Goal: Task Accomplishment & Management: Manage account settings

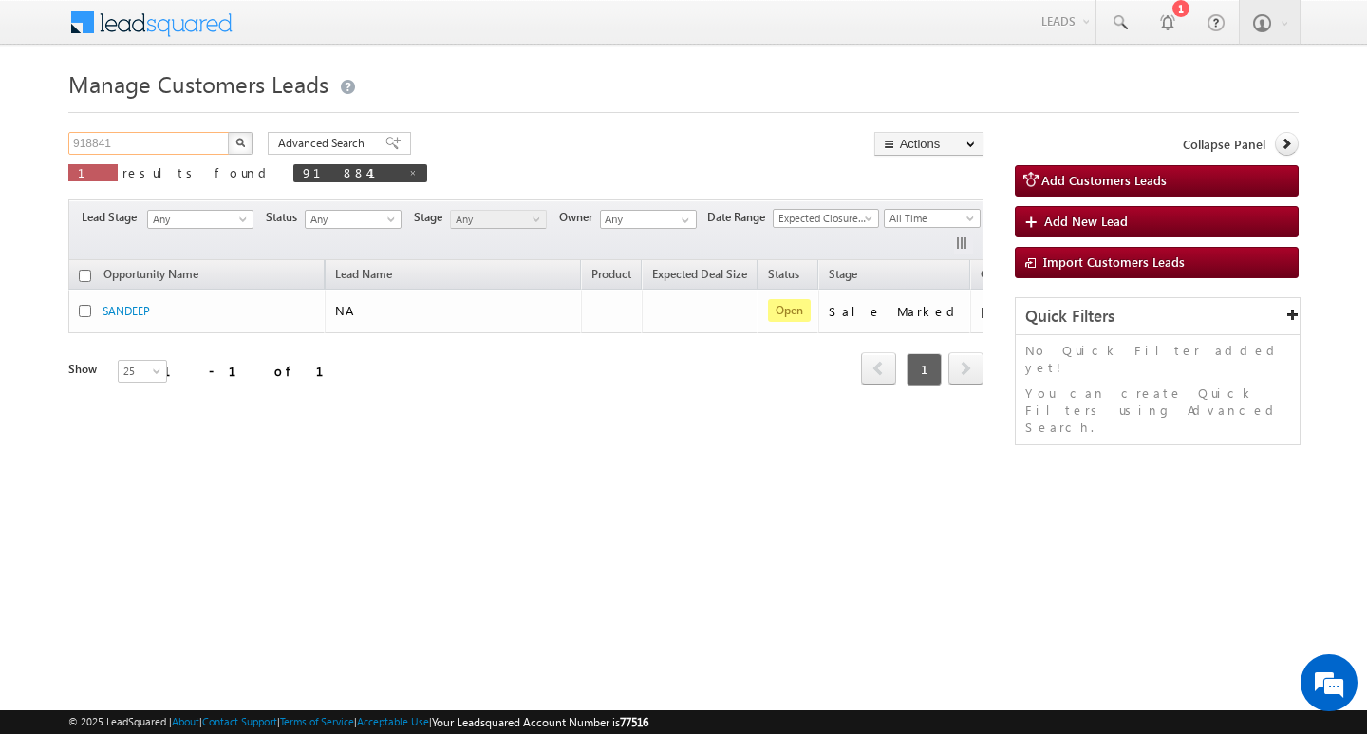
scroll to position [0, 77]
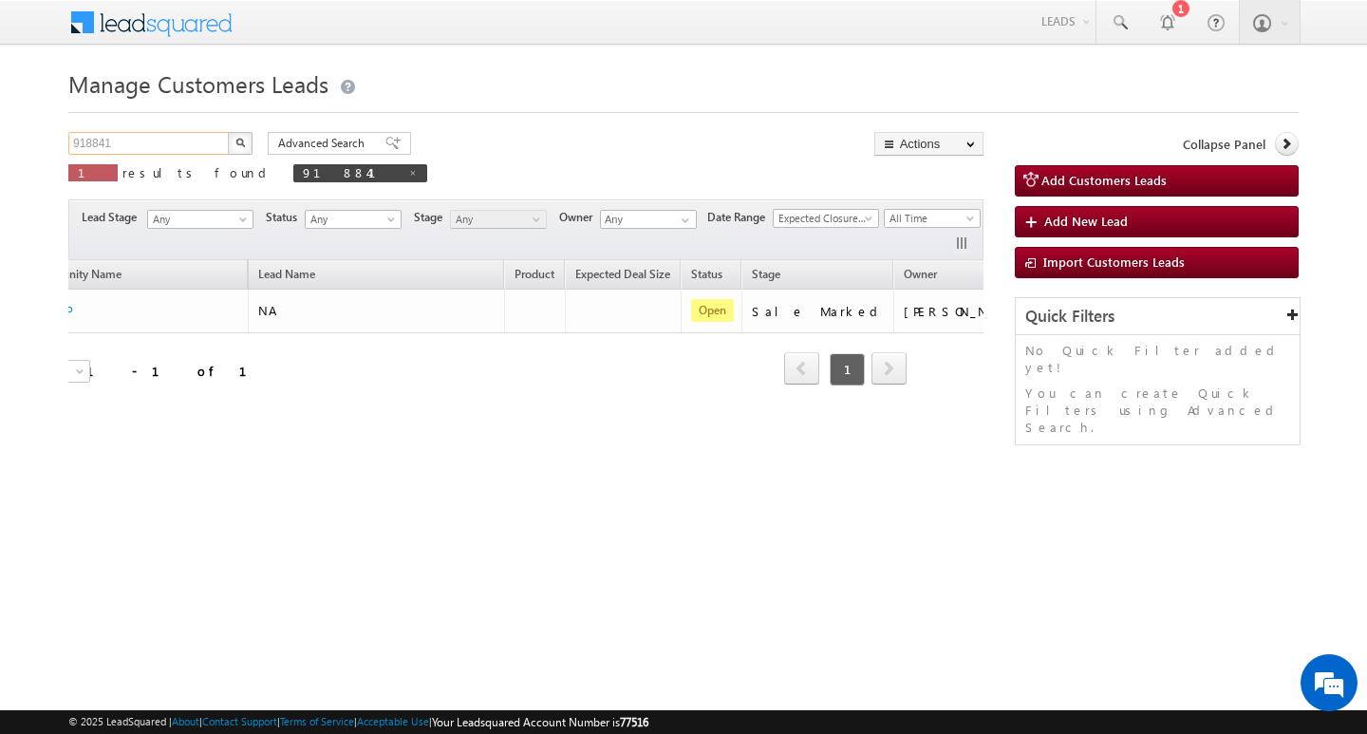
click at [188, 140] on input "918841" at bounding box center [149, 143] width 162 height 23
type input "Search Customers Leads"
click at [210, 142] on input "text" at bounding box center [149, 143] width 162 height 23
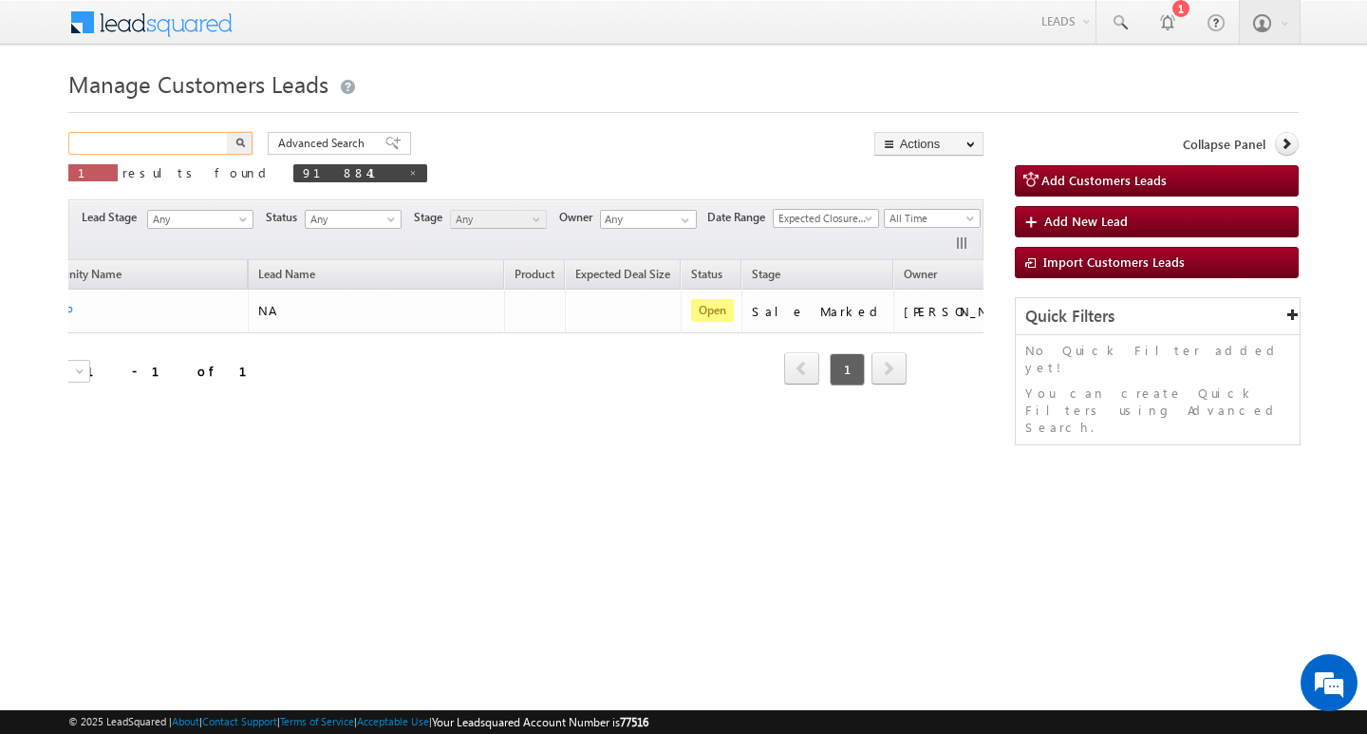
paste input "918888"
type input "918888"
click at [228, 132] on button "button" at bounding box center [240, 143] width 25 height 23
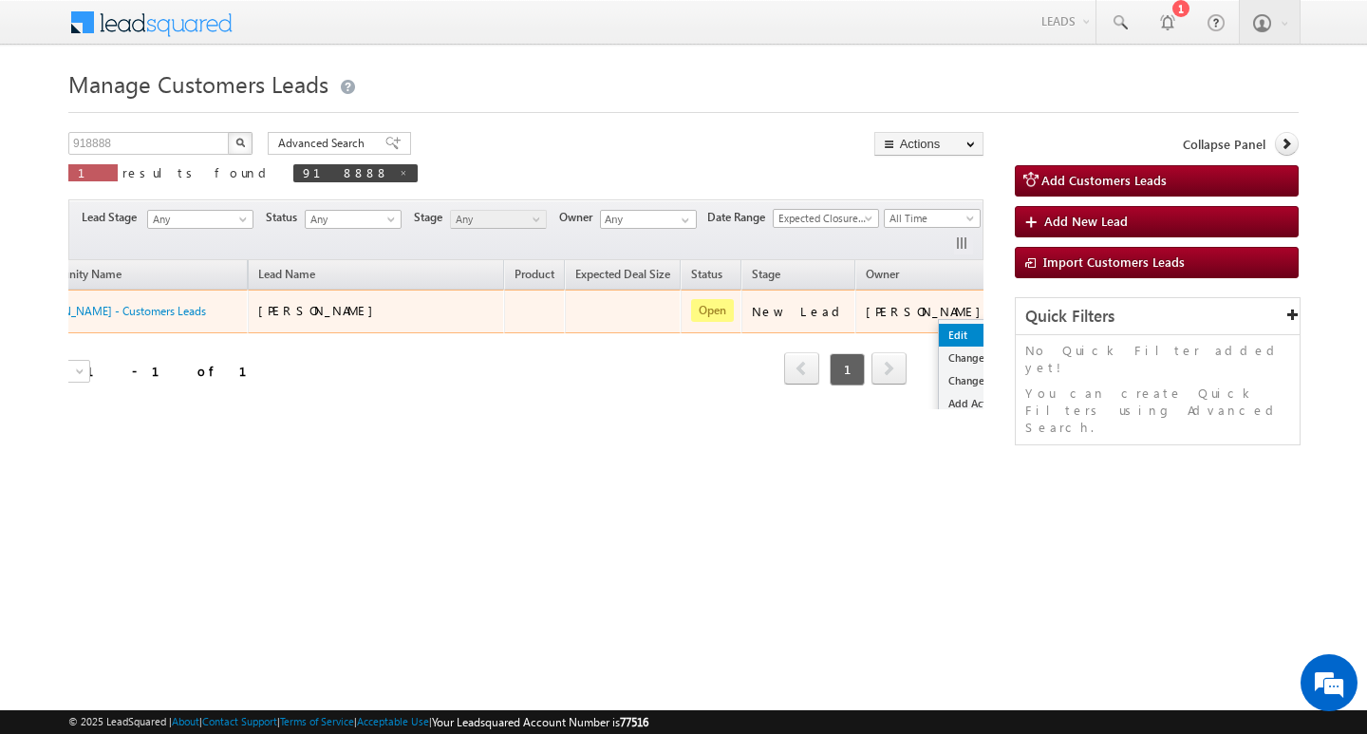
click at [939, 334] on link "Edit" at bounding box center [986, 335] width 95 height 23
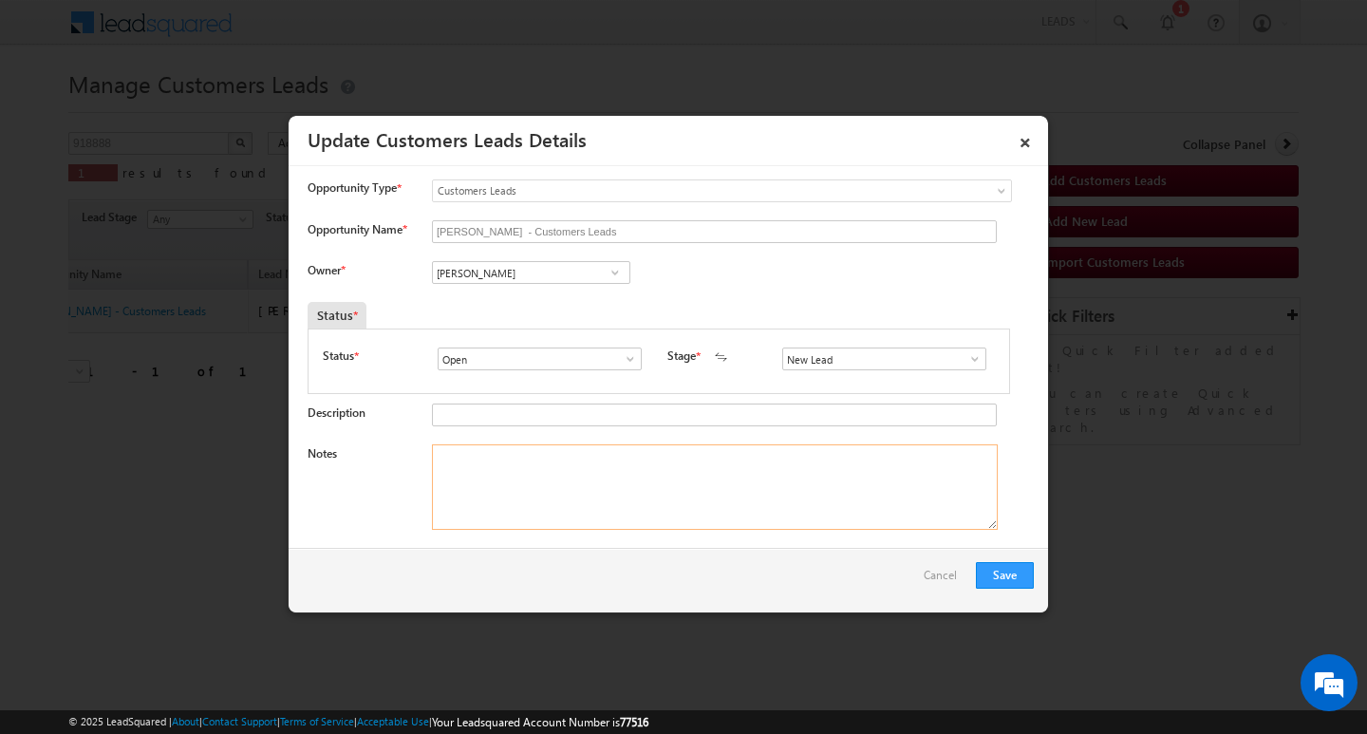
drag, startPoint x: 725, startPoint y: 469, endPoint x: 897, endPoint y: 391, distance: 188.6
click at [737, 467] on textarea "Notes" at bounding box center [715, 486] width 566 height 85
click at [968, 359] on span at bounding box center [974, 358] width 19 height 15
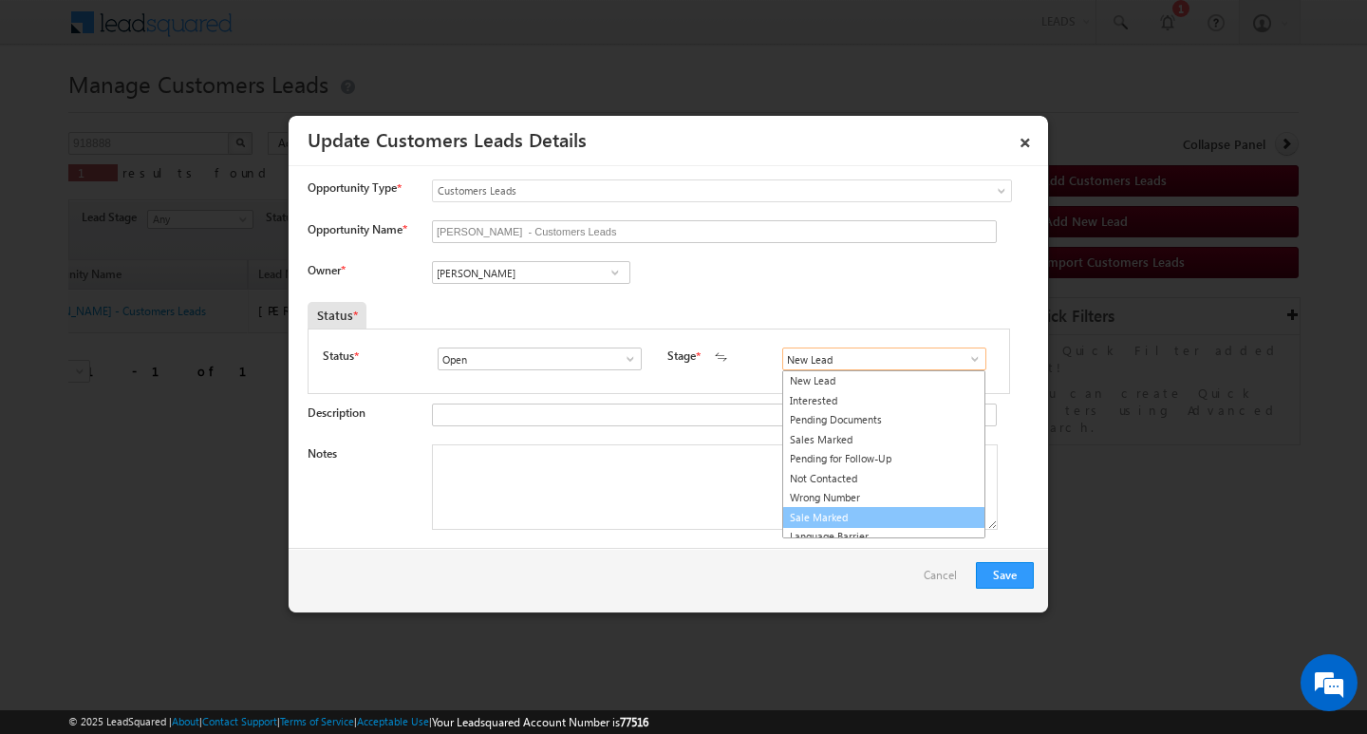
click at [897, 513] on link "Sale Marked" at bounding box center [883, 518] width 203 height 22
type input "Sale Marked"
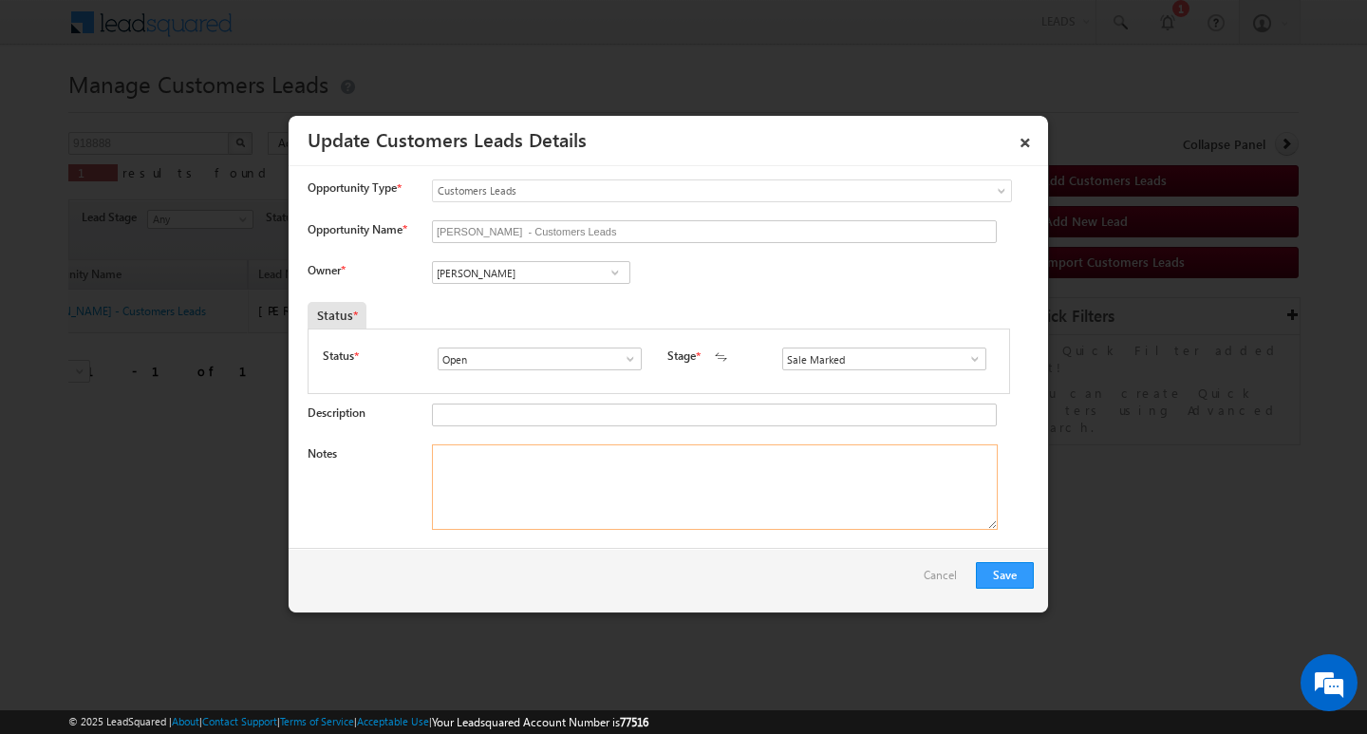
click at [711, 484] on textarea "Notes" at bounding box center [715, 486] width 566 height 85
click at [504, 247] on div "[PERSON_NAME] - Customers Leads" at bounding box center [710, 233] width 556 height 27
click at [514, 289] on div "Owner * Vikas Halwai Vikas Halwai Vikas Halwai" at bounding box center [671, 276] width 726 height 31
click at [522, 287] on div "[PERSON_NAME] [PERSON_NAME] [PERSON_NAME]" at bounding box center [547, 274] width 230 height 27
click at [528, 281] on input "[PERSON_NAME]" at bounding box center [531, 272] width 198 height 23
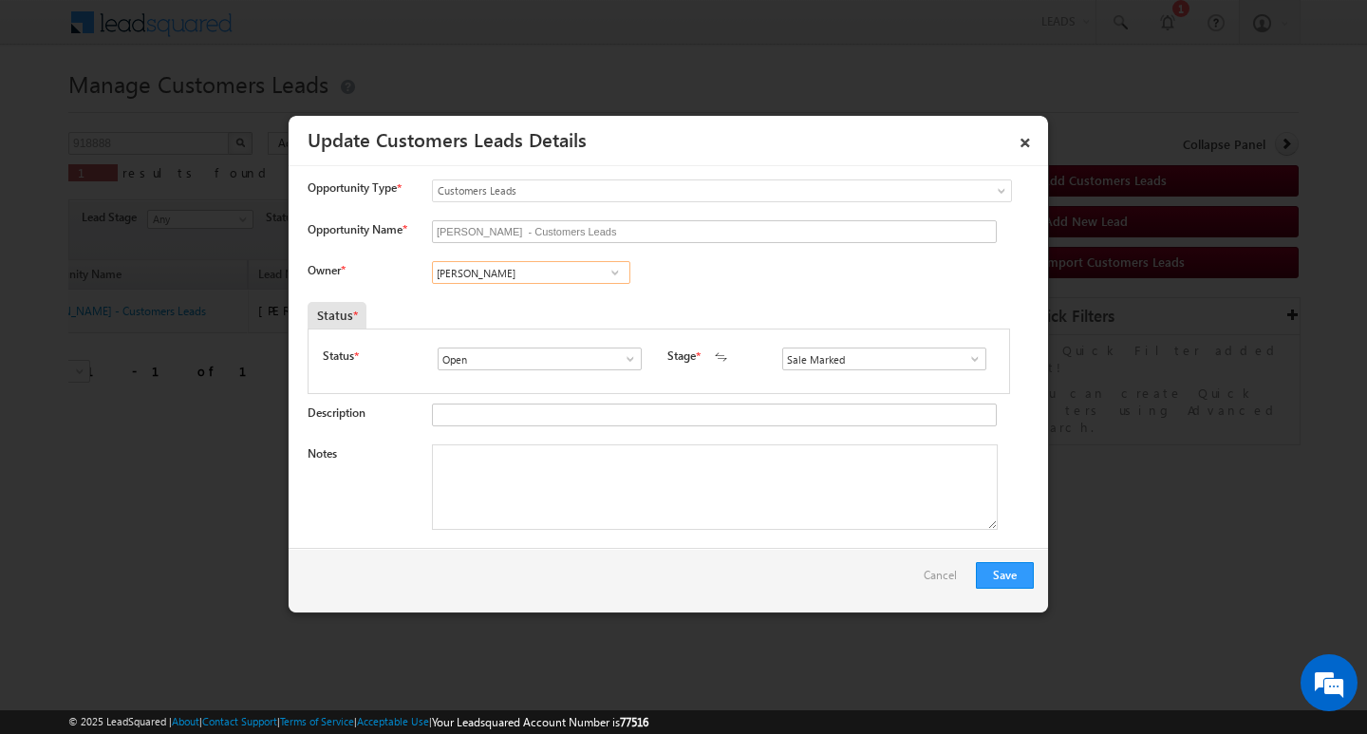
click at [528, 281] on input "[PERSON_NAME]" at bounding box center [531, 272] width 198 height 23
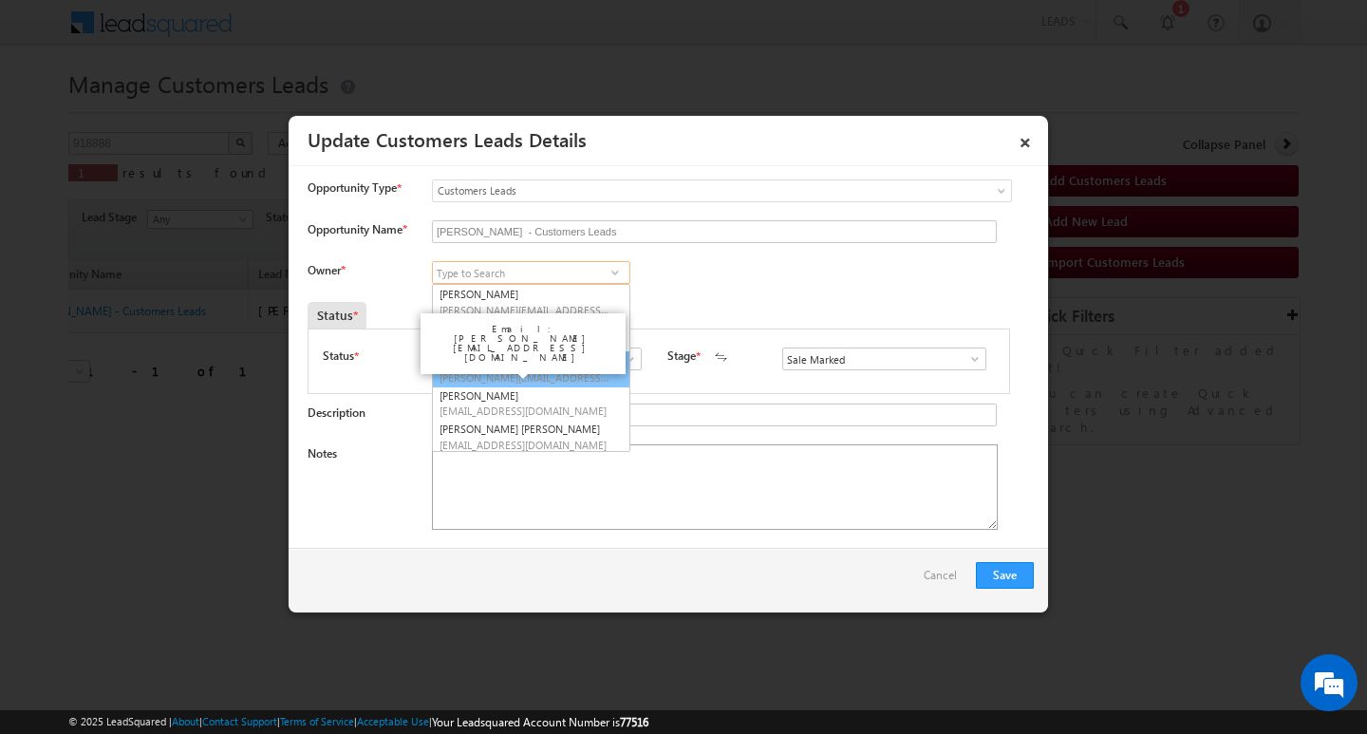
scroll to position [5, 0]
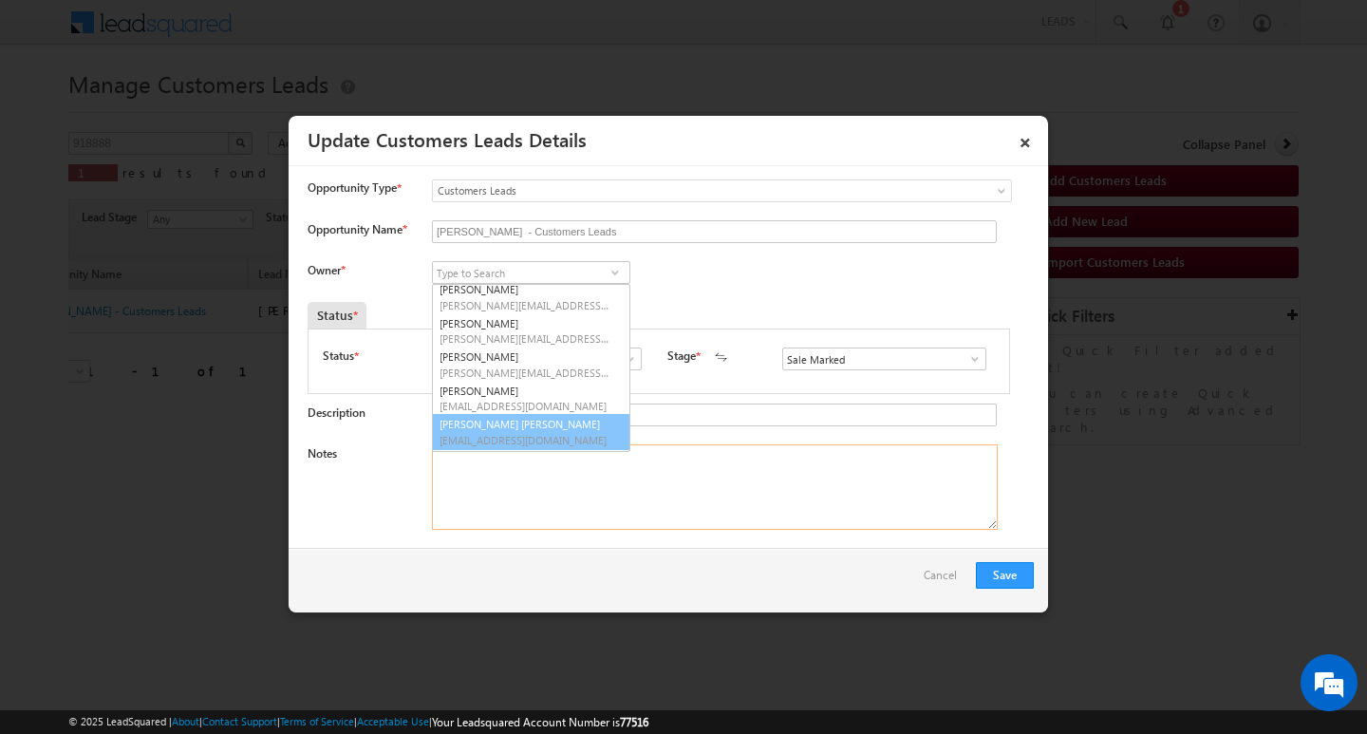
click at [711, 493] on textarea "Notes" at bounding box center [715, 486] width 566 height 85
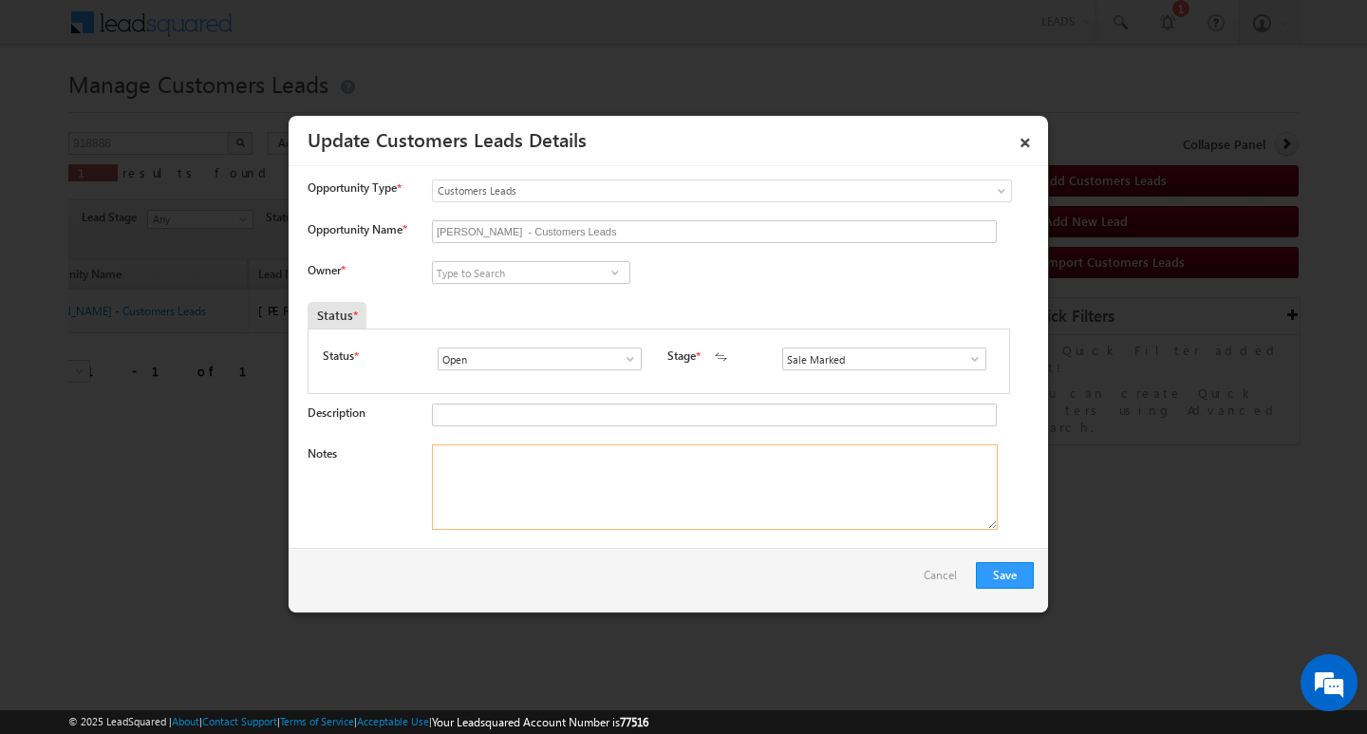
click at [702, 493] on textarea "Notes" at bounding box center [715, 486] width 566 height 85
paste textarea "/ 3lakh Customer required top-up loan address [GEOGRAPHIC_DATA]"
type textarea "/ 3lakh Customer required top-up loan address [GEOGRAPHIC_DATA]"
click at [559, 286] on div "[PERSON_NAME] [PERSON_NAME] [PERSON_NAME] [PERSON_NAME] [PERSON_NAME] [PERSON_N…" at bounding box center [547, 274] width 230 height 27
click at [561, 279] on input at bounding box center [531, 272] width 198 height 23
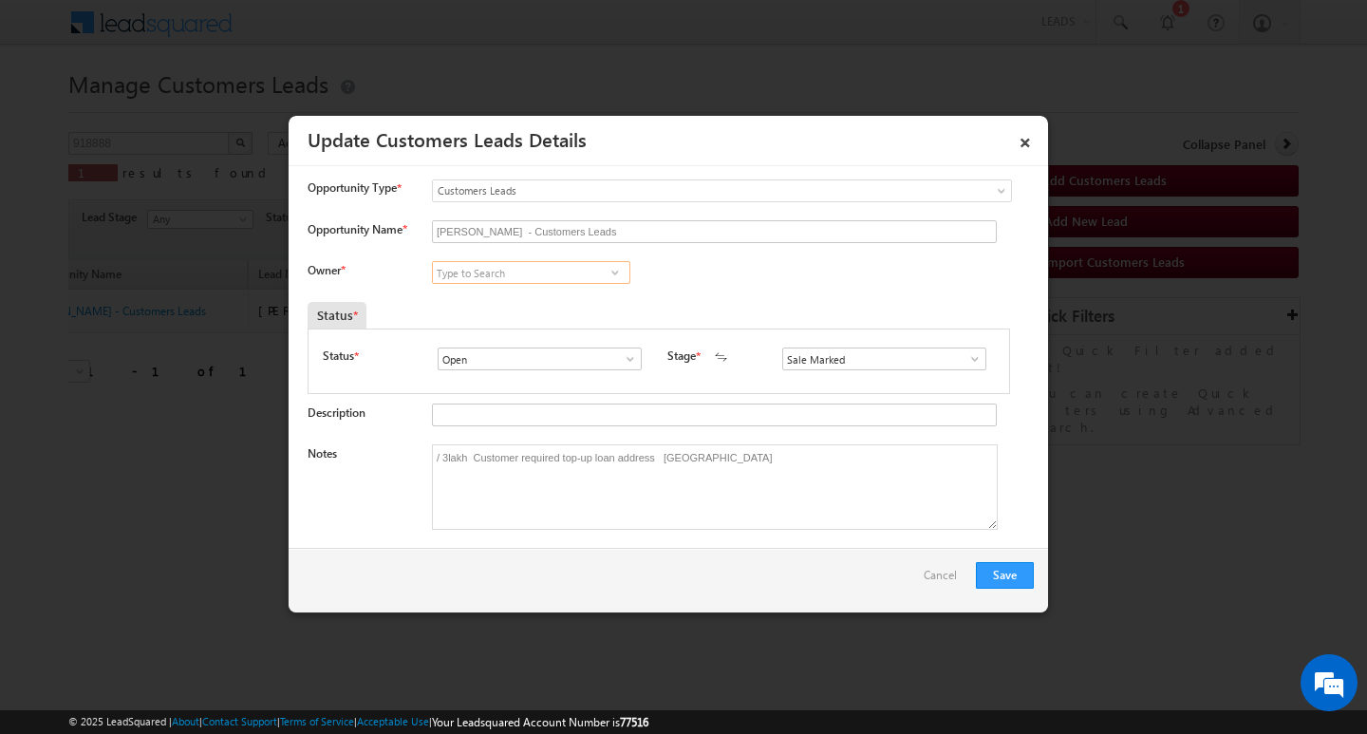
click at [561, 279] on input at bounding box center [531, 272] width 198 height 23
paste input "[PERSON_NAME]"
click at [564, 294] on link "[PERSON_NAME] [EMAIL_ADDRESS][DOMAIN_NAME]" at bounding box center [531, 302] width 198 height 36
type input "[PERSON_NAME]"
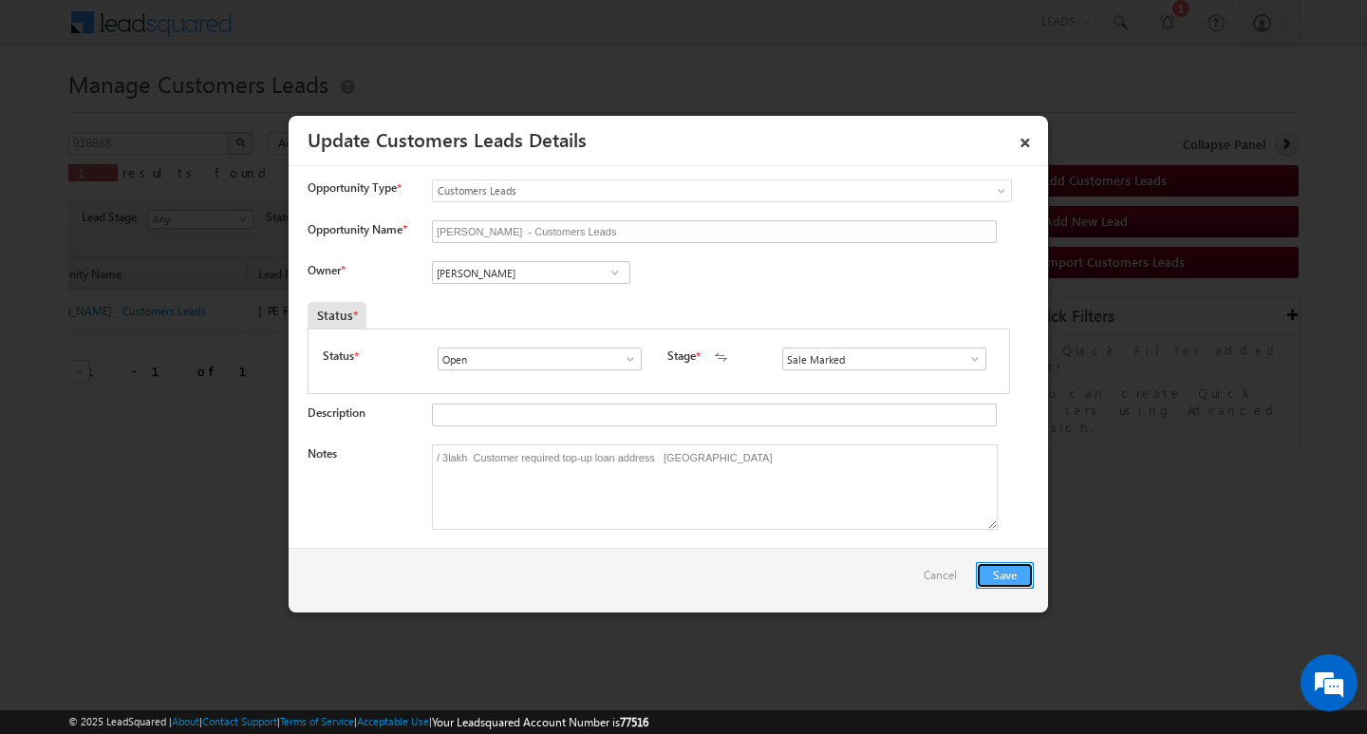
click at [1011, 575] on button "Save" at bounding box center [1005, 575] width 58 height 27
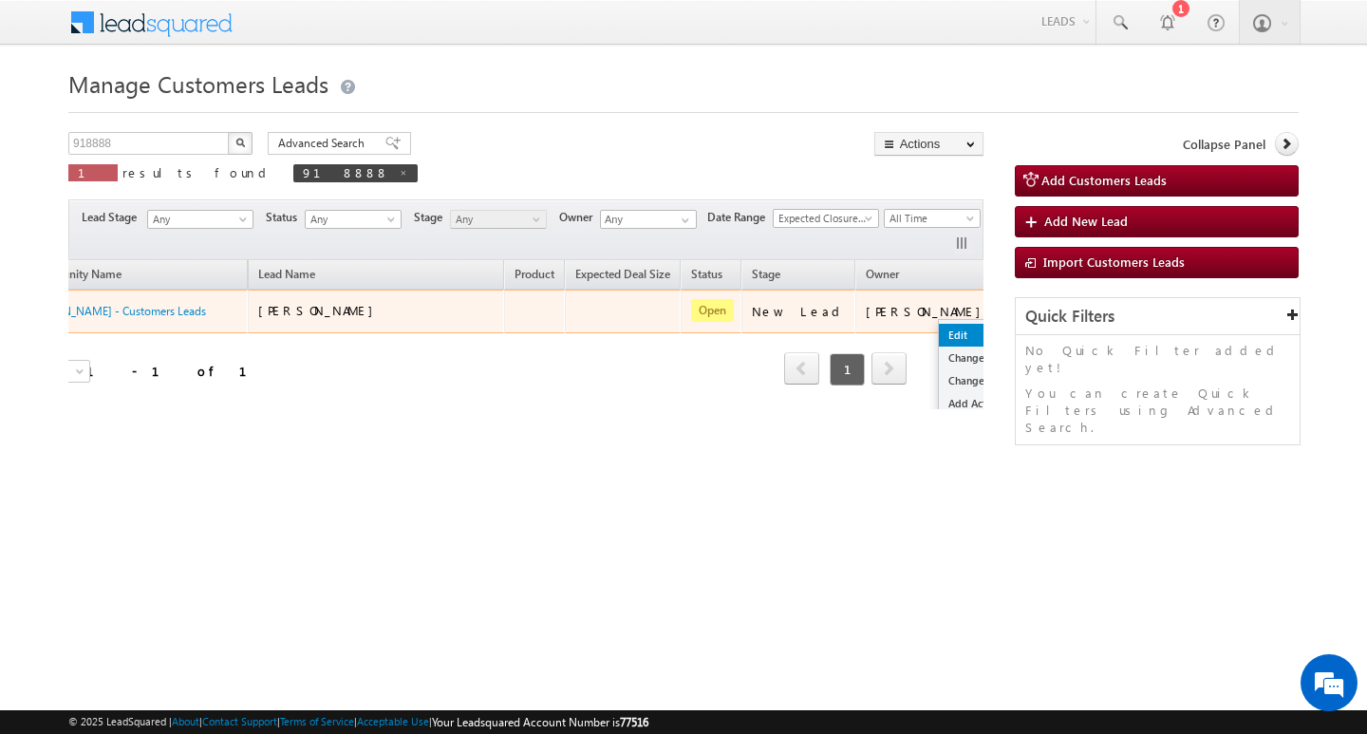
click at [939, 340] on link "Edit" at bounding box center [986, 335] width 95 height 23
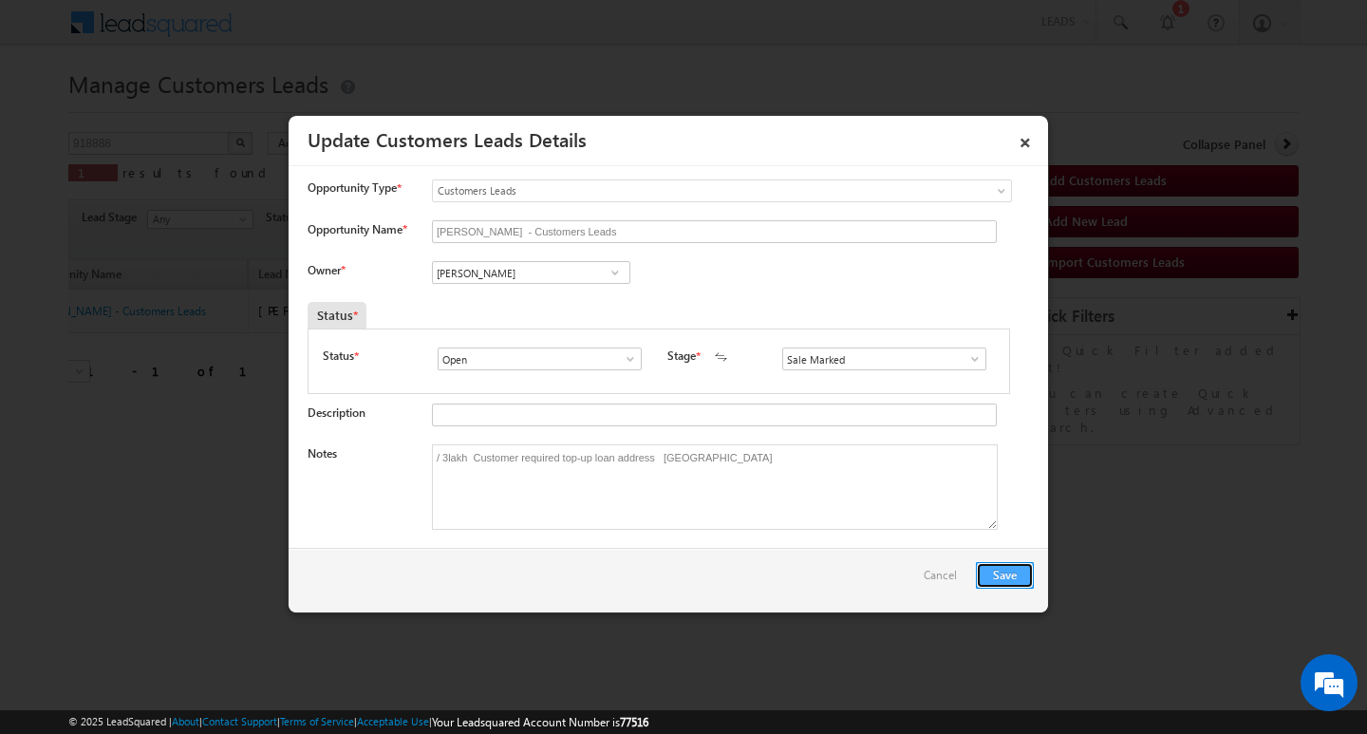
click at [1001, 578] on button "Save" at bounding box center [1005, 575] width 58 height 27
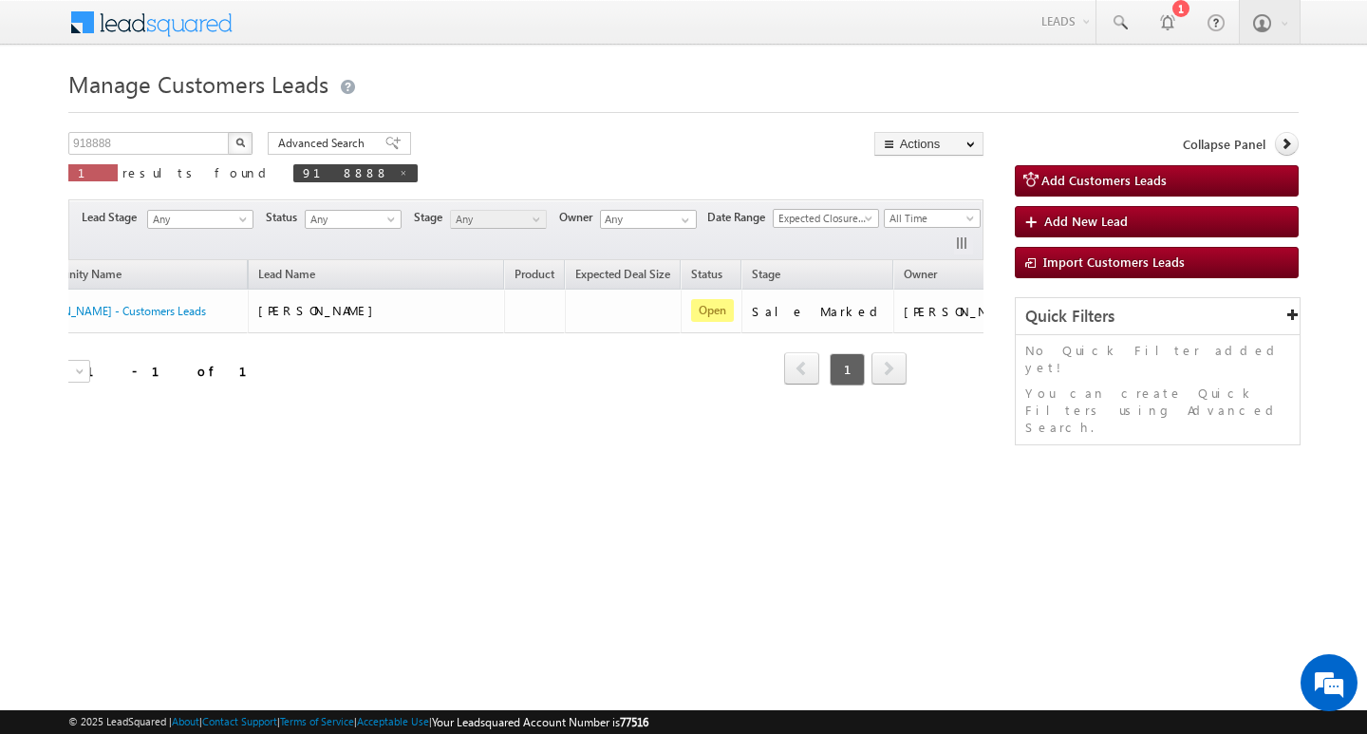
click at [442, 458] on div "Manage Customers Leads Customers Leads updated successfully. 918888 X 1 results…" at bounding box center [683, 301] width 1230 height 475
